Goal: Task Accomplishment & Management: Use online tool/utility

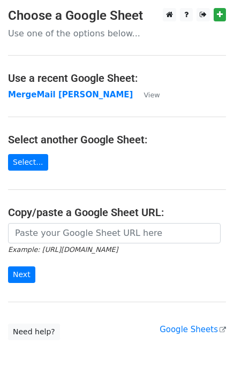
click at [44, 100] on td "MergeMail [PERSON_NAME]" at bounding box center [70, 95] width 124 height 12
click at [45, 99] on strong "MergeMail [PERSON_NAME]" at bounding box center [70, 95] width 124 height 10
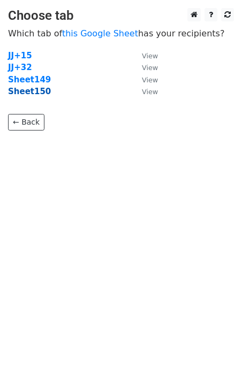
click at [32, 94] on strong "Sheet150" at bounding box center [29, 92] width 43 height 10
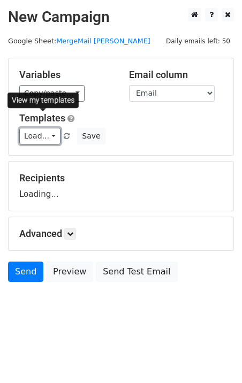
click at [40, 139] on link "Load..." at bounding box center [39, 136] width 41 height 17
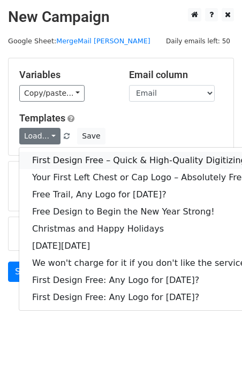
click at [63, 160] on link "First Design Free – Quick & High-Quality Digitizing!" at bounding box center [140, 160] width 243 height 17
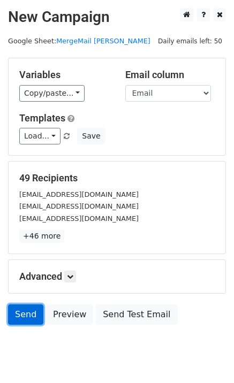
click at [28, 315] on link "Send" at bounding box center [25, 314] width 35 height 20
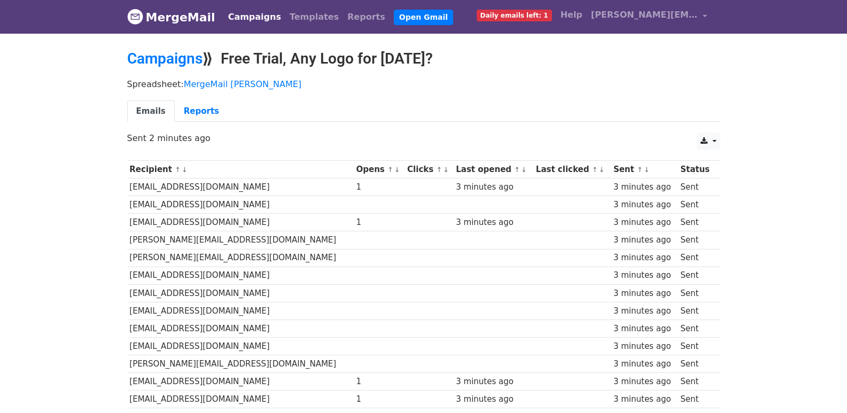
scroll to position [726, 0]
